Goal: Task Accomplishment & Management: Manage account settings

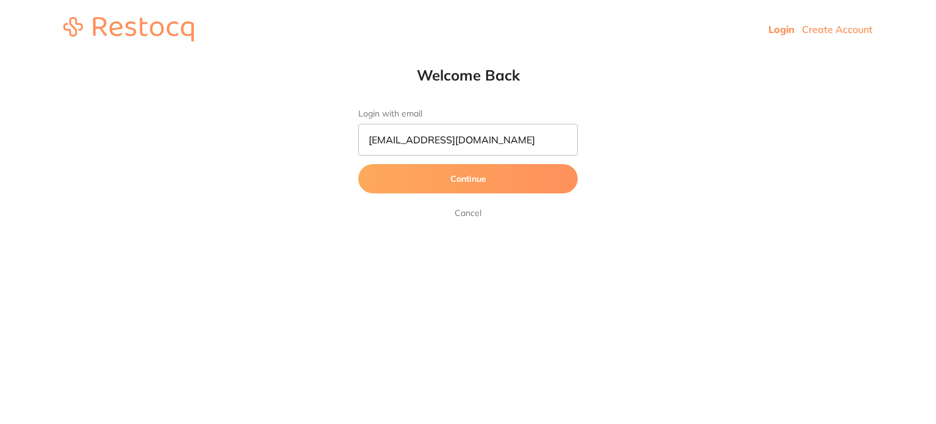
click at [384, 142] on input "[EMAIL_ADDRESS][DOMAIN_NAME]" at bounding box center [467, 140] width 219 height 32
type input "[PERSON_NAME][EMAIL_ADDRESS][DOMAIN_NAME]"
click at [358, 164] on button "Continue" at bounding box center [467, 178] width 219 height 29
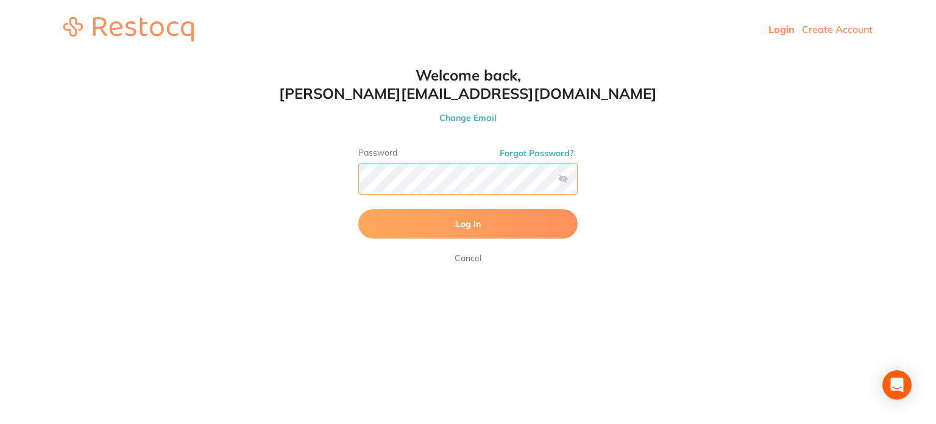
click at [358, 209] on button "Log In" at bounding box center [467, 223] width 219 height 29
